Goal: Task Accomplishment & Management: Use online tool/utility

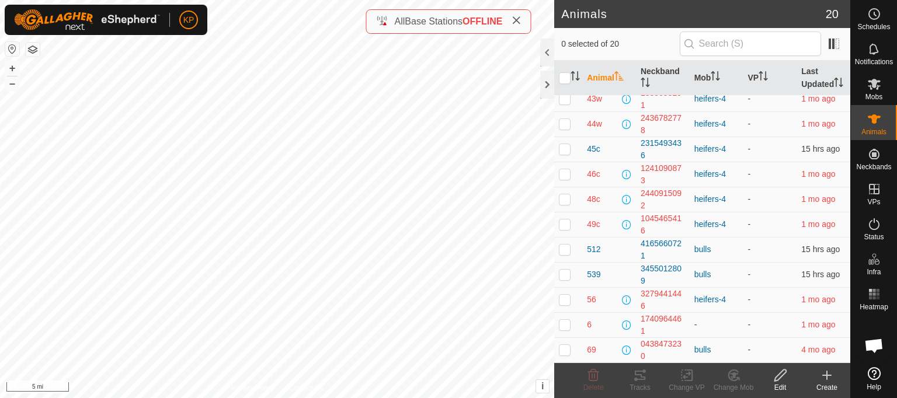
scroll to position [244, 0]
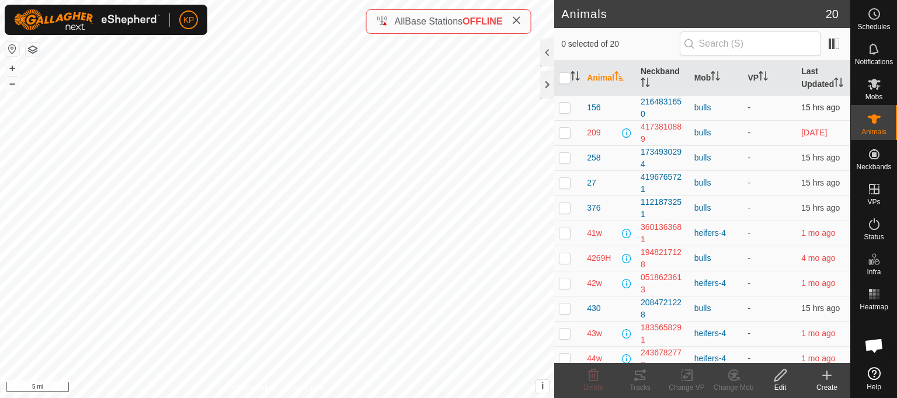
click at [560, 112] on p-checkbox at bounding box center [565, 107] width 12 height 9
checkbox input "true"
click at [640, 374] on icon at bounding box center [639, 375] width 11 height 9
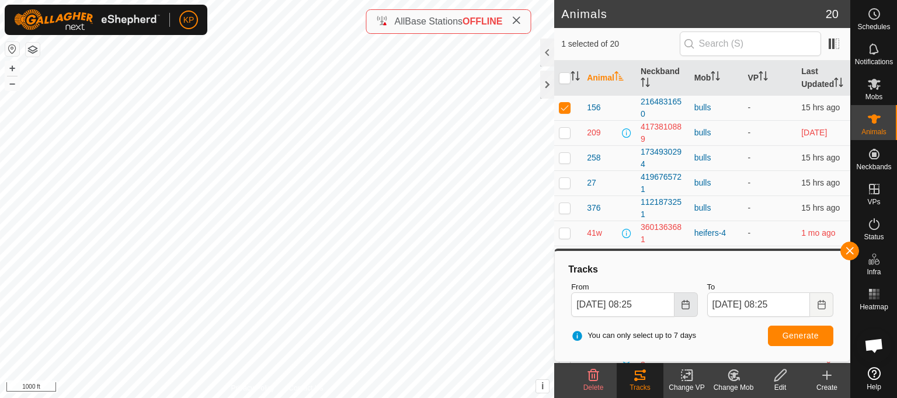
click at [688, 304] on icon "Choose Date" at bounding box center [685, 304] width 9 height 9
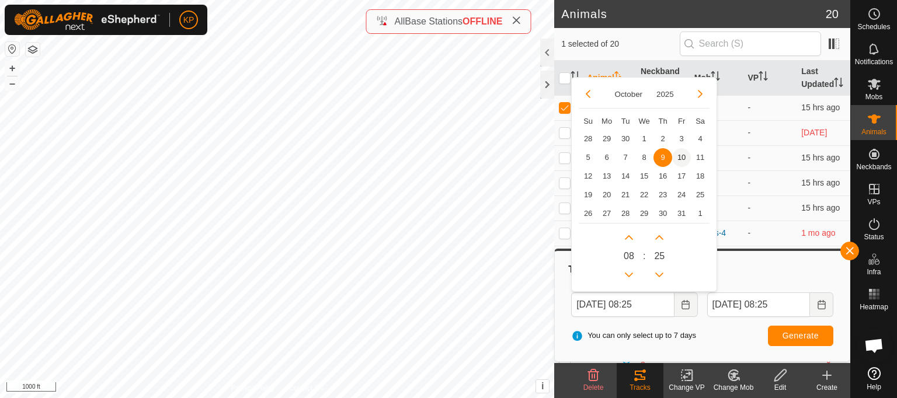
click at [681, 157] on span "10" at bounding box center [681, 157] width 19 height 19
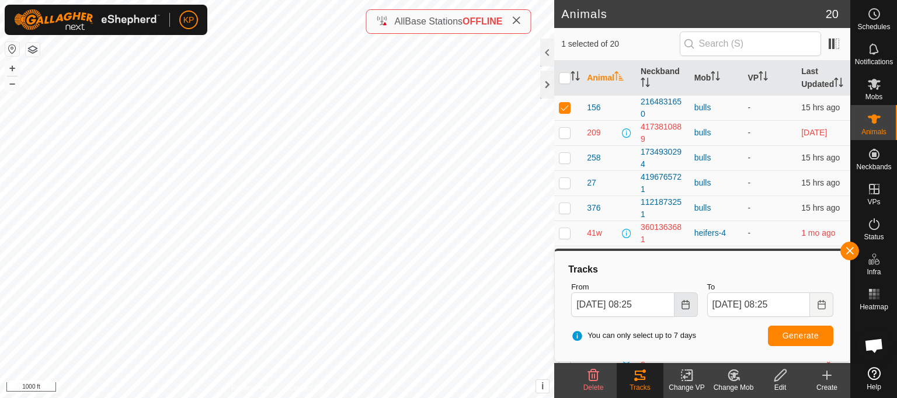
click at [685, 304] on icon "Choose Date" at bounding box center [685, 304] width 9 height 9
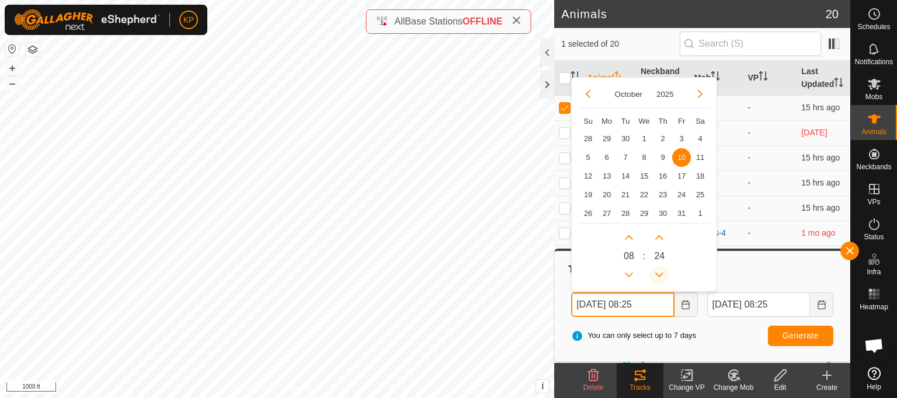
click at [660, 274] on button "Previous Minute" at bounding box center [659, 275] width 19 height 19
click at [661, 275] on span "Previous Minute" at bounding box center [661, 275] width 0 height 0
click at [660, 274] on button "Previous Minute" at bounding box center [659, 275] width 19 height 19
click at [660, 274] on icon "Previous Minute" at bounding box center [659, 275] width 8 height 5
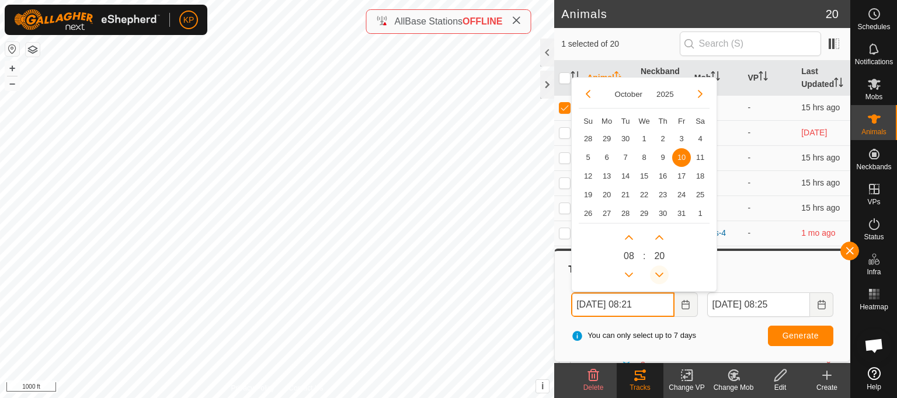
type input "10 Oct, 2025 08:20"
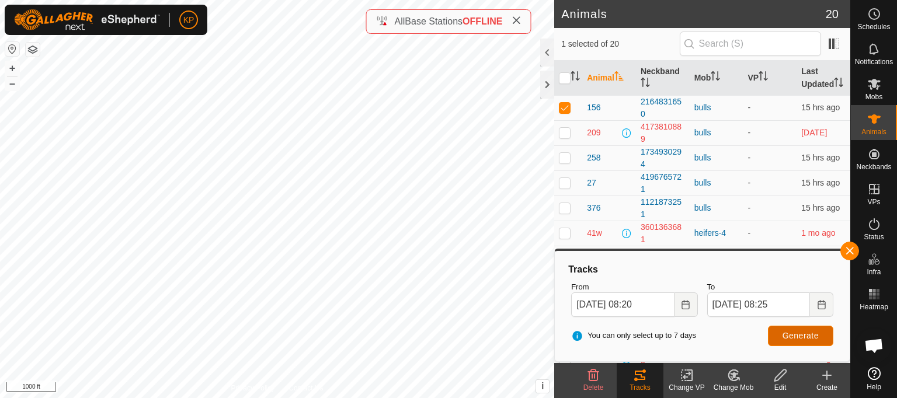
click at [791, 337] on span "Generate" at bounding box center [800, 335] width 36 height 9
